Goal: Navigation & Orientation: Find specific page/section

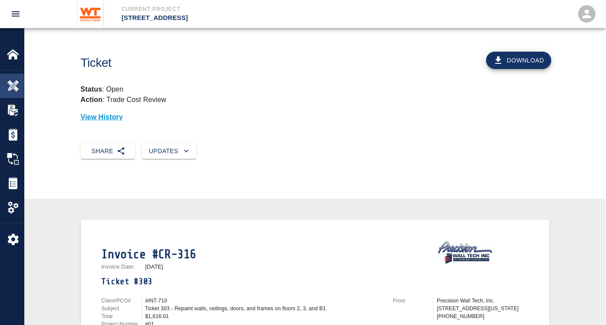
click at [10, 83] on img at bounding box center [13, 86] width 12 height 12
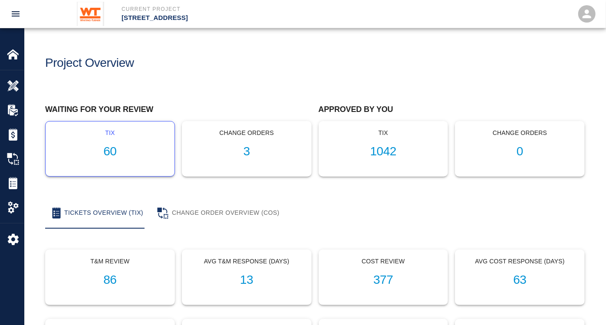
click at [114, 149] on h1 "60" at bounding box center [110, 152] width 115 height 14
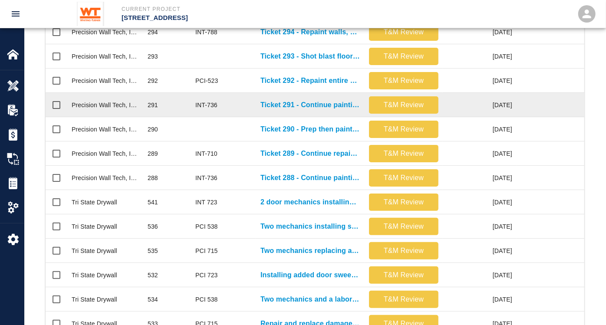
scroll to position [449, 0]
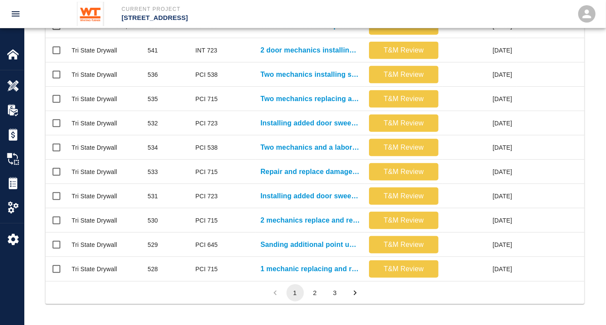
click at [316, 293] on button "2" at bounding box center [315, 292] width 17 height 17
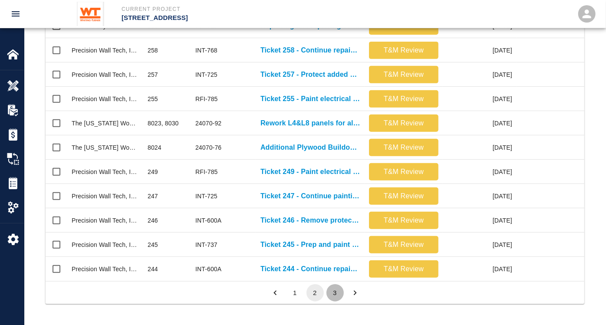
click at [335, 291] on button "3" at bounding box center [334, 292] width 17 height 17
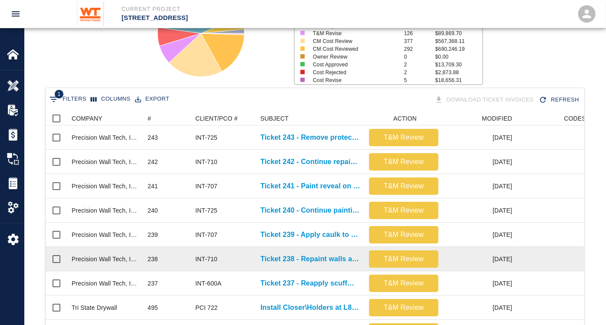
scroll to position [0, 0]
